Goal: Use online tool/utility: Utilize a website feature to perform a specific function

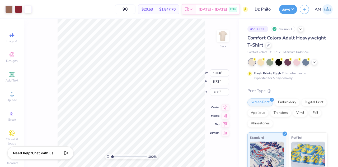
scroll to position [85, 0]
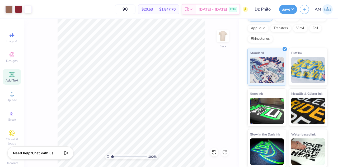
click at [13, 73] on div "Add Text" at bounding box center [12, 77] width 19 height 16
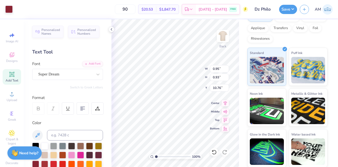
type input "0.95"
type input "0.93"
type input "10.76"
type input "1.87"
type input "3.09"
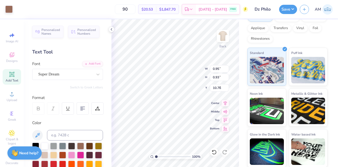
type input "3.33"
type input "0.26"
type input "2.19"
type input "4.58"
click at [74, 70] on div "Super Dream" at bounding box center [67, 74] width 71 height 11
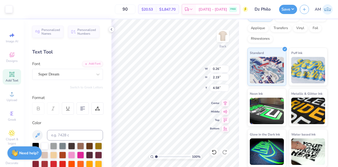
type input "0.87"
type input "3.03"
type input "4.26"
type input "0.73"
type input "2.50"
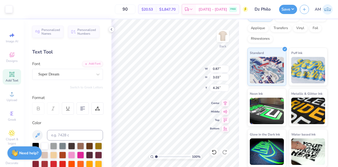
type input "3.73"
type input "0.92"
type input "2.30"
type input "3.21"
click at [112, 29] on icon at bounding box center [111, 29] width 4 height 4
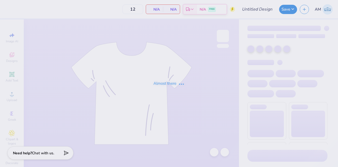
type input "Dz Philo"
type input "130"
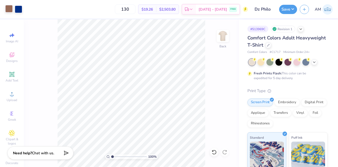
click at [7, 8] on div at bounding box center [8, 8] width 7 height 7
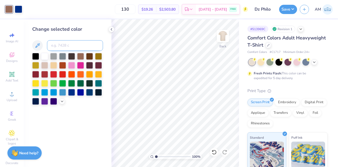
click at [73, 45] on input at bounding box center [75, 45] width 56 height 11
type input "202"
click at [112, 30] on polyline at bounding box center [111, 29] width 1 height 2
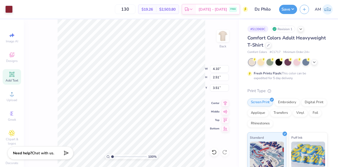
click at [11, 75] on icon at bounding box center [12, 74] width 4 height 4
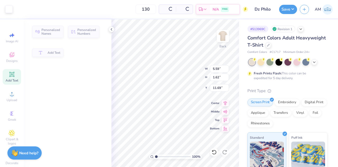
type input "5.59"
type input "1.62"
type input "11.69"
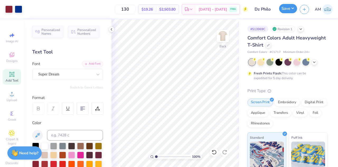
click at [289, 7] on button "Save" at bounding box center [288, 8] width 18 height 9
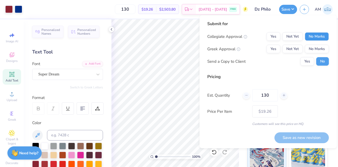
click at [319, 40] on button "No Marks" at bounding box center [317, 36] width 24 height 8
click at [278, 48] on button "Yes" at bounding box center [274, 49] width 14 height 8
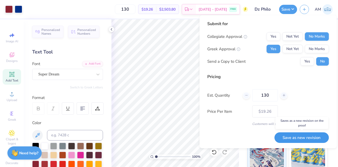
click at [297, 135] on button "Save as new revision" at bounding box center [302, 137] width 54 height 11
type input "$19.26"
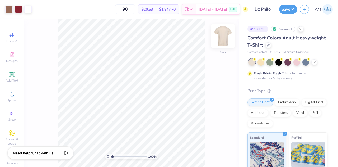
click at [225, 39] on img at bounding box center [223, 35] width 21 height 21
click at [225, 39] on img at bounding box center [223, 36] width 11 height 11
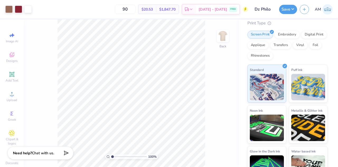
scroll to position [85, 0]
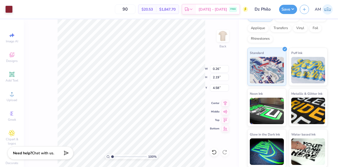
type input "0.26"
type input "2.19"
type input "4.58"
type input "1.09"
type input "3.42"
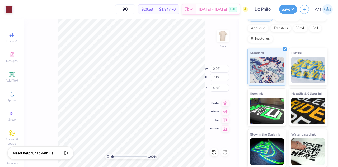
type input "4.09"
type input "0.87"
type input "3.03"
type input "4.26"
click at [10, 7] on div at bounding box center [8, 8] width 7 height 7
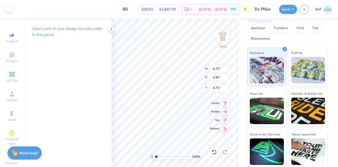
type input "1.09"
type input "3.42"
type input "4.09"
click at [112, 29] on icon at bounding box center [111, 29] width 4 height 4
